Goal: Task Accomplishment & Management: Manage account settings

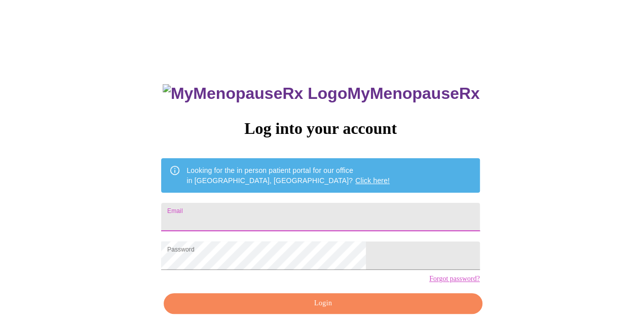
click at [270, 205] on input "Email" at bounding box center [320, 217] width 318 height 28
type input "[EMAIL_ADDRESS][DOMAIN_NAME]"
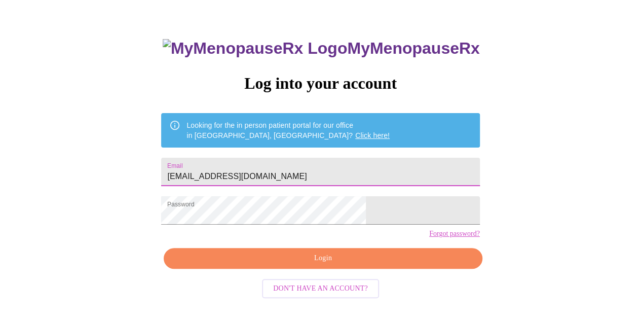
click at [297, 265] on span "Login" at bounding box center [322, 258] width 295 height 13
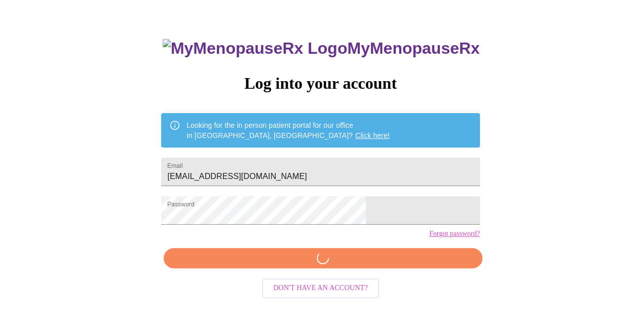
scroll to position [45, 0]
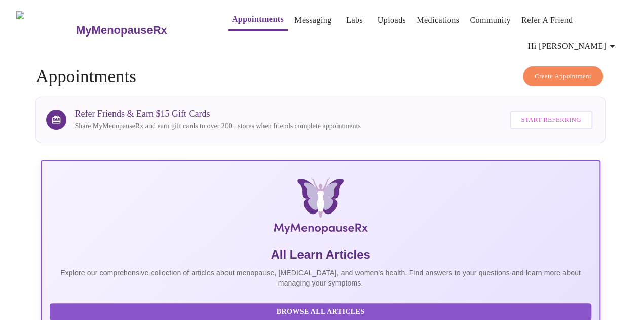
click at [587, 39] on span "Hi [PERSON_NAME]" at bounding box center [573, 46] width 90 height 14
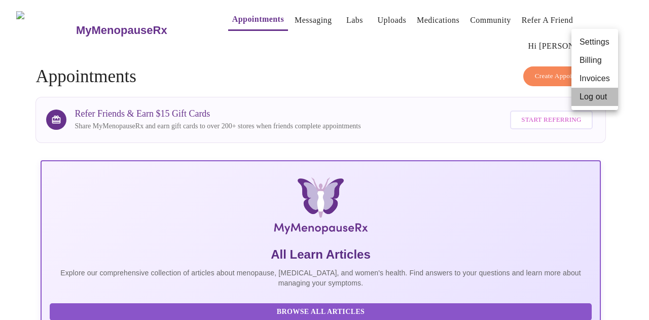
click at [596, 96] on li "Log out" at bounding box center [594, 97] width 47 height 18
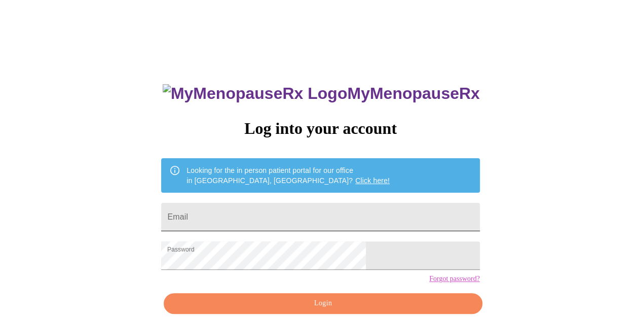
click at [315, 216] on input "Email" at bounding box center [320, 217] width 318 height 28
click at [300, 212] on input "Email" at bounding box center [320, 217] width 318 height 28
type input "[EMAIL_ADDRESS][DOMAIN_NAME]"
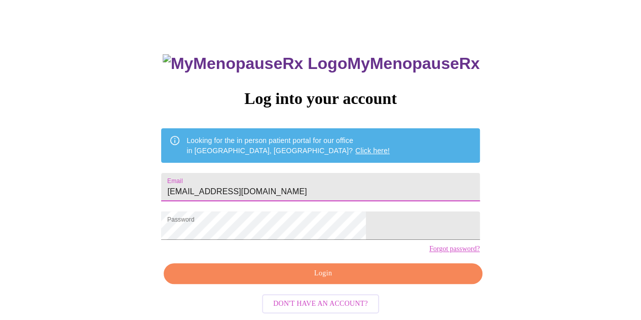
scroll to position [45, 0]
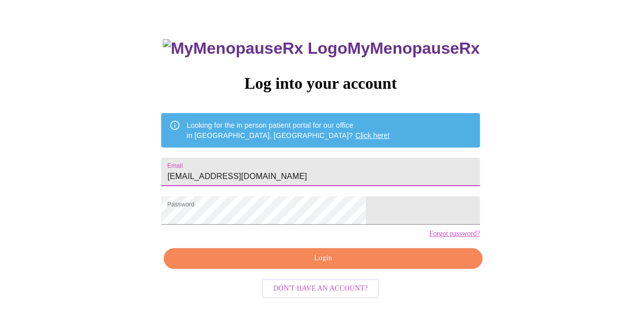
click at [312, 265] on span "Login" at bounding box center [322, 258] width 295 height 13
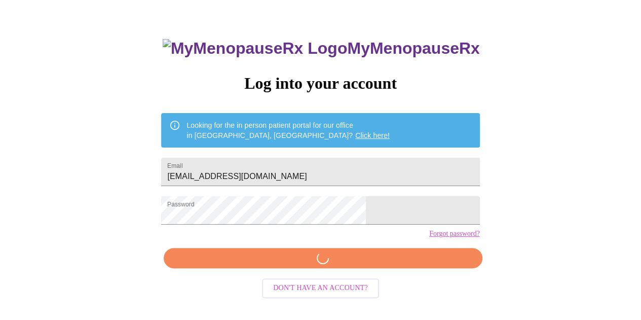
scroll to position [45, 0]
